Goal: Information Seeking & Learning: Learn about a topic

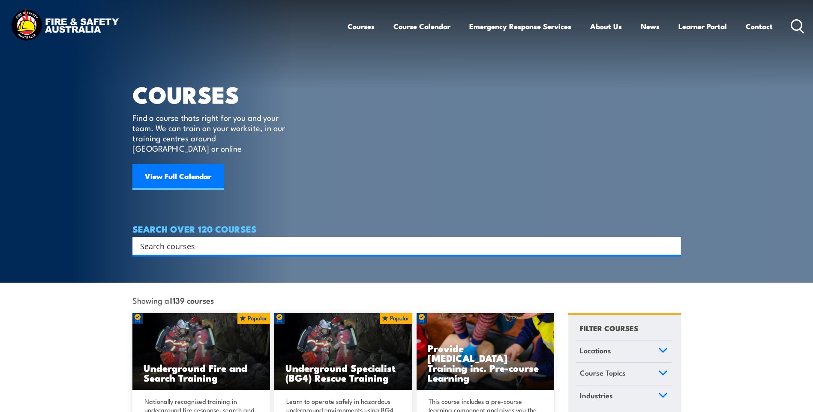
click at [176, 240] on input "Search input" at bounding box center [401, 246] width 522 height 13
paste input "01-FEXFW"
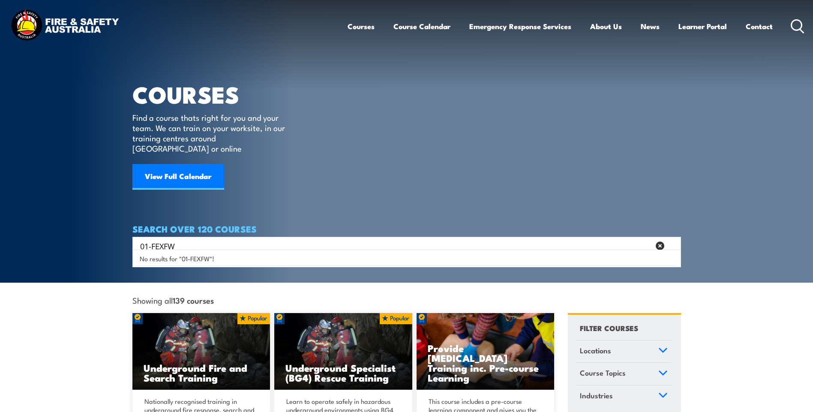
drag, startPoint x: 253, startPoint y: 238, endPoint x: 8, endPoint y: 229, distance: 244.9
click at [8, 229] on section "COURSES Find a course thats right for you and your team. We can train on your w…" at bounding box center [406, 141] width 813 height 283
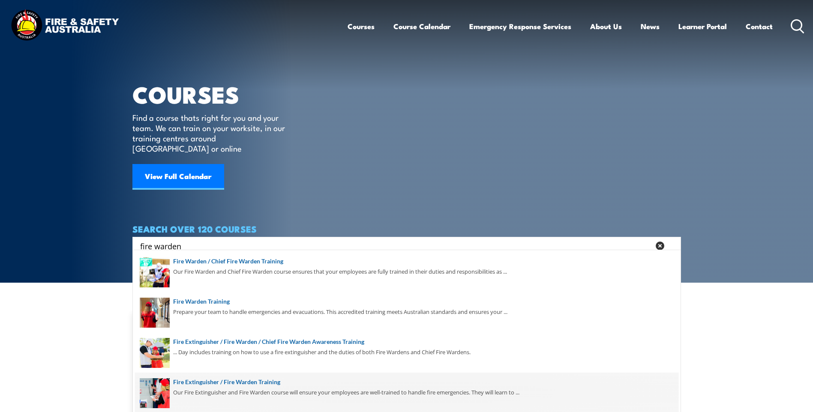
type input "fire warden"
click at [263, 387] on span at bounding box center [407, 393] width 544 height 40
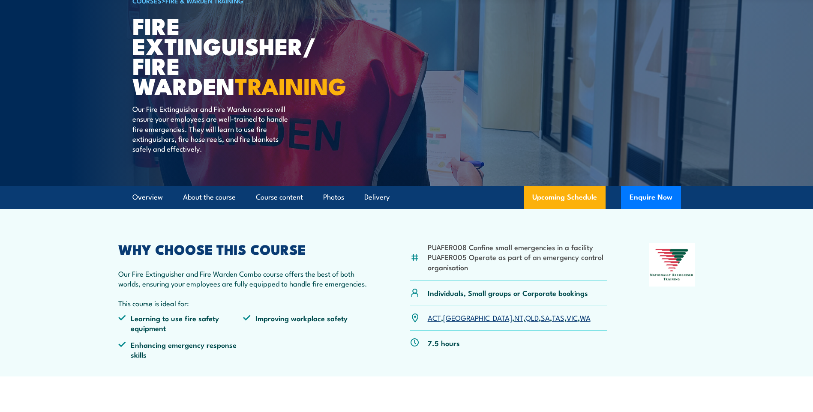
scroll to position [86, 0]
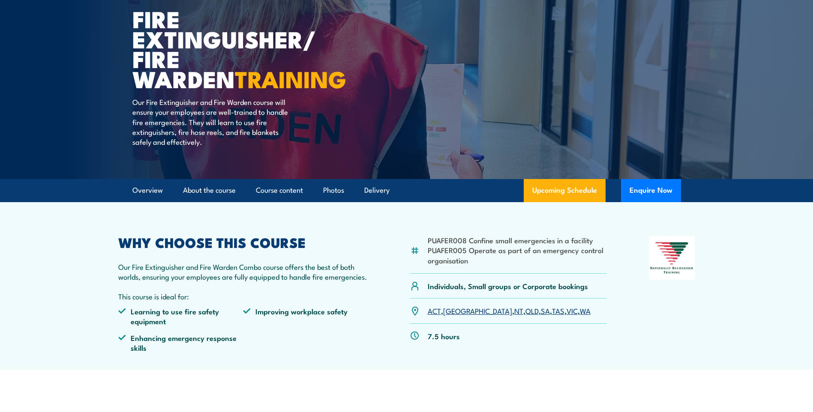
click at [514, 313] on link "NT" at bounding box center [518, 311] width 9 height 10
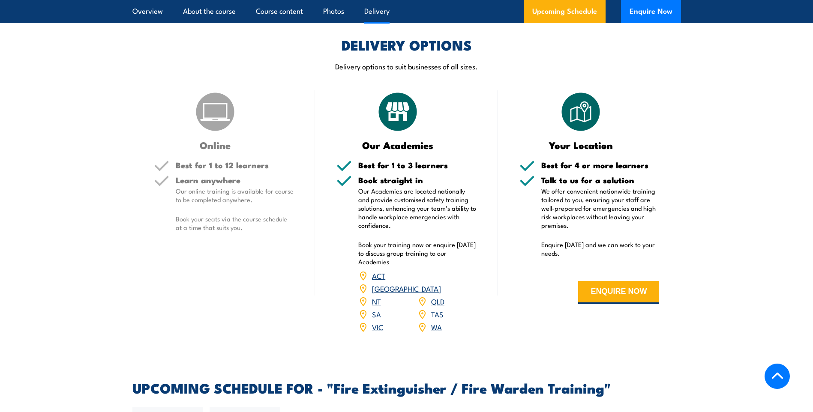
scroll to position [1065, 0]
